Goal: Transaction & Acquisition: Purchase product/service

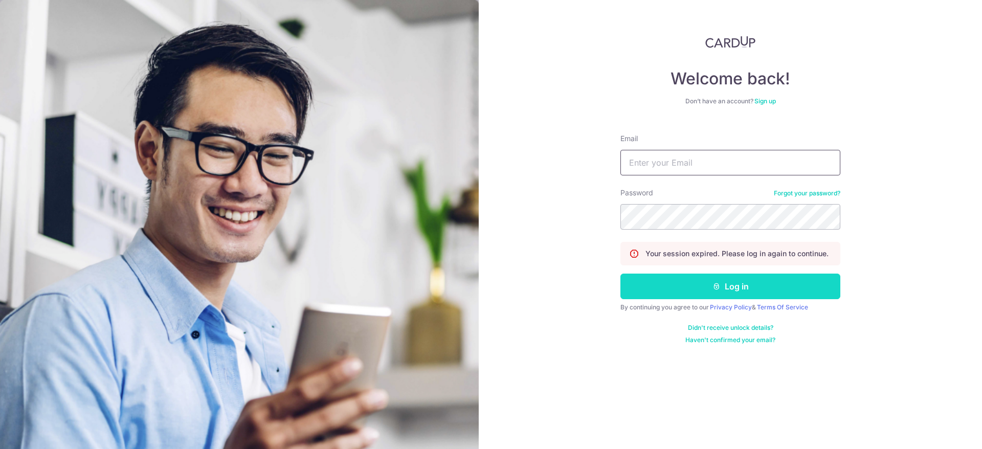
type input "tianle05@hotmail.com"
click at [718, 282] on button "Log in" at bounding box center [730, 287] width 220 height 26
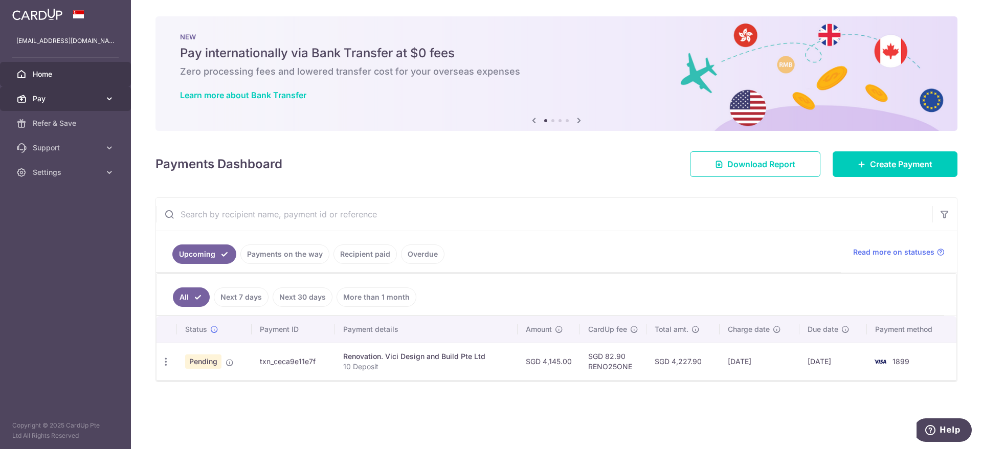
click at [47, 99] on span "Pay" at bounding box center [67, 99] width 68 height 10
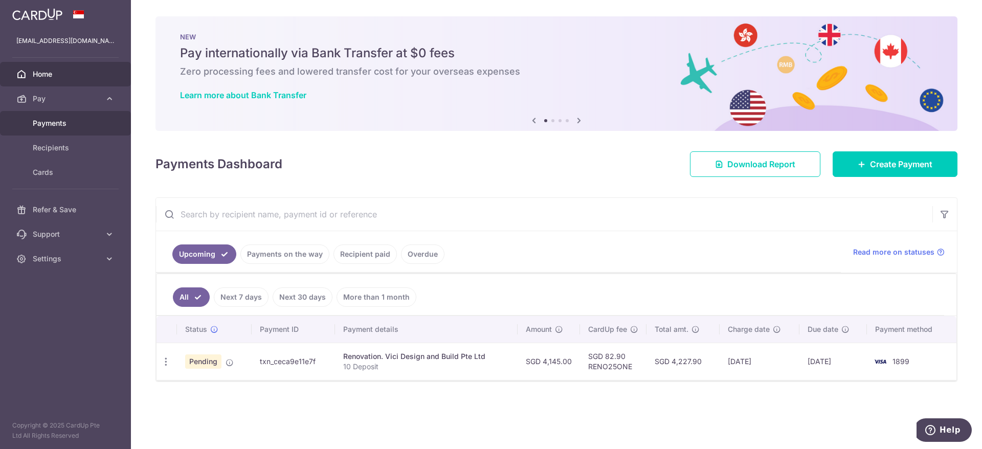
click at [58, 124] on span "Payments" at bounding box center [67, 123] width 68 height 10
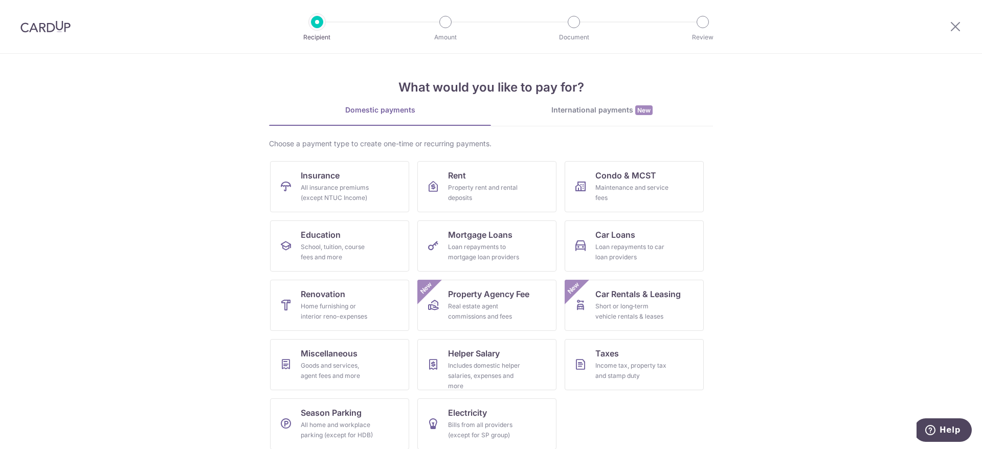
scroll to position [9, 0]
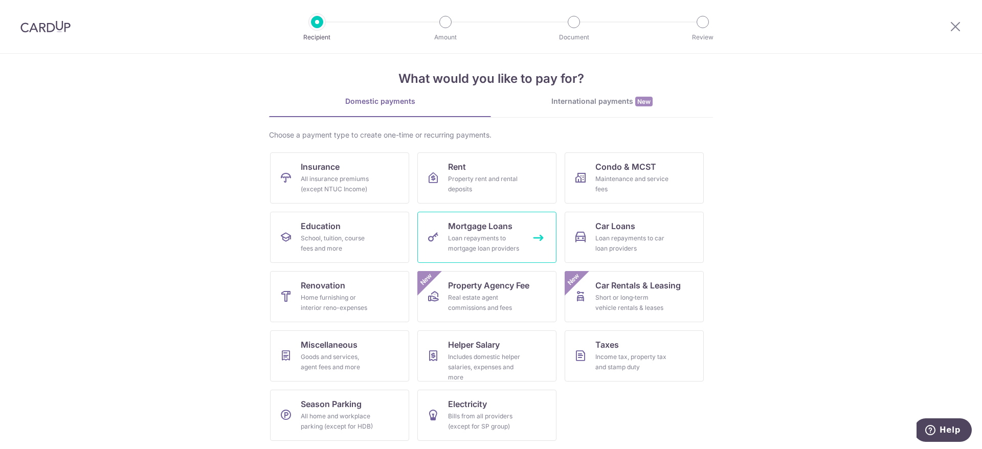
click at [460, 252] on div "Loan repayments to mortgage loan providers" at bounding box center [485, 243] width 74 height 20
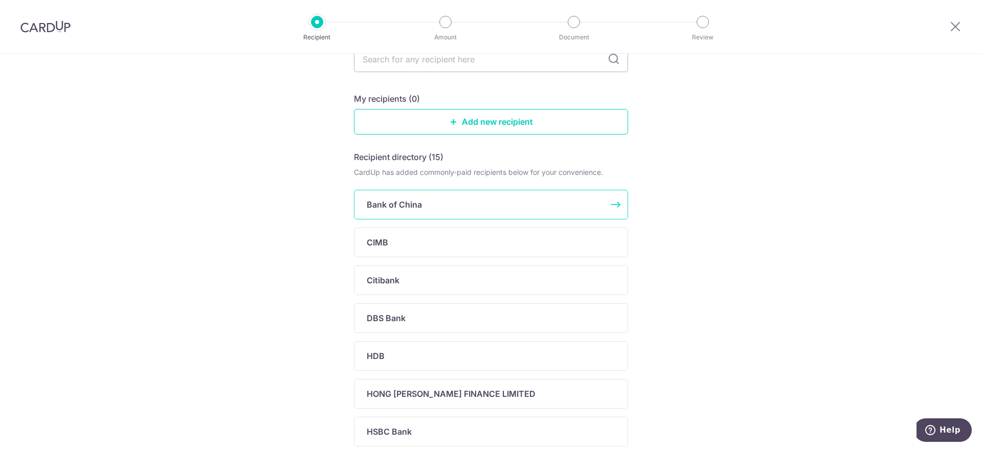
scroll to position [153, 0]
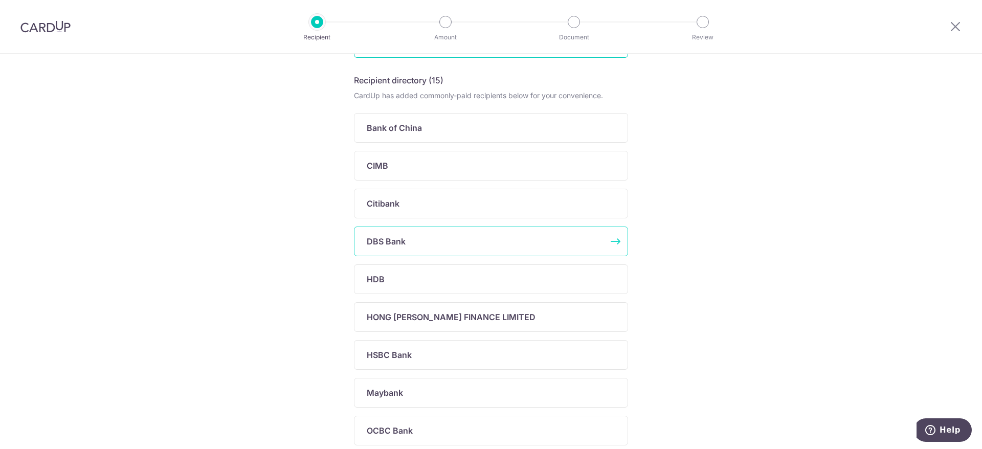
click at [447, 246] on div "DBS Bank" at bounding box center [485, 241] width 236 height 12
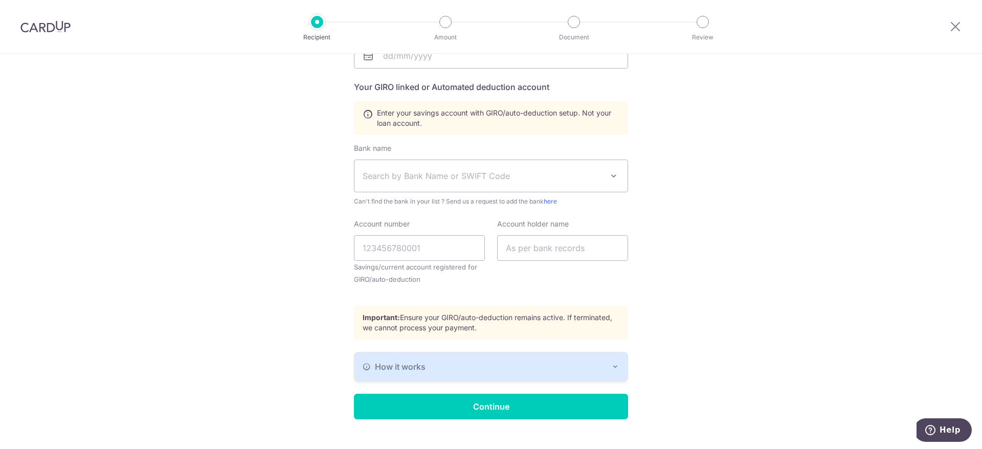
scroll to position [210, 0]
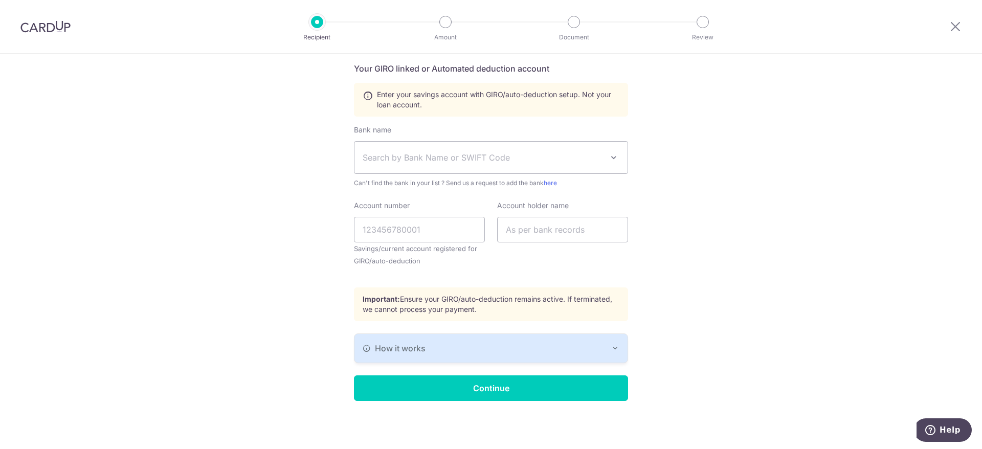
click at [548, 342] on div "How it works" at bounding box center [491, 348] width 257 height 12
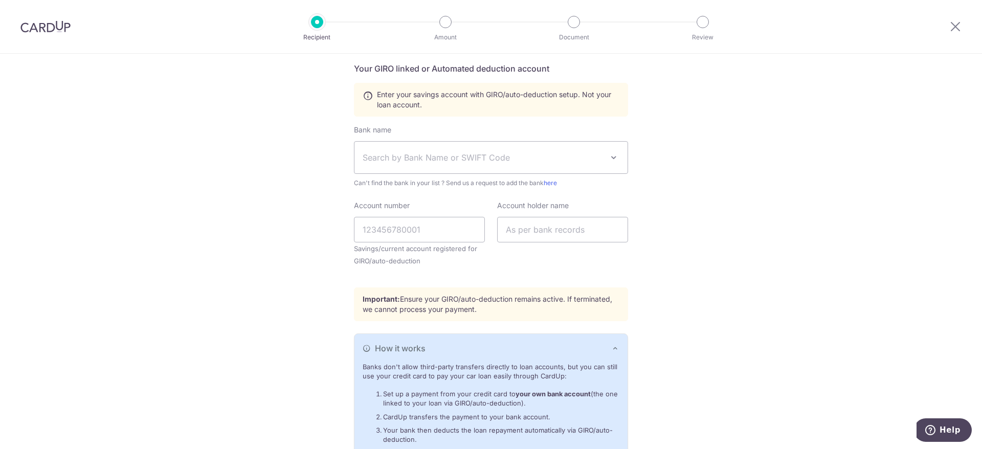
scroll to position [287, 0]
